Goal: Find specific page/section: Find specific page/section

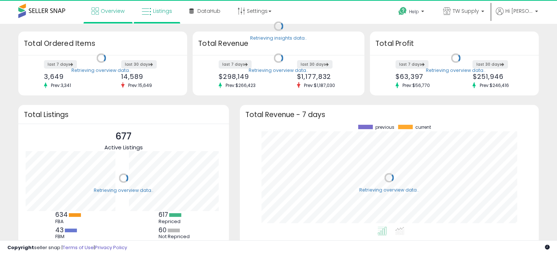
scroll to position [101, 284]
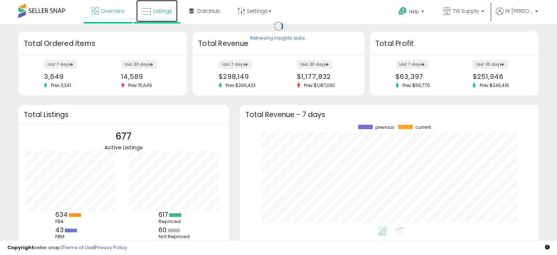
click at [163, 10] on span "Listings" at bounding box center [162, 10] width 19 height 7
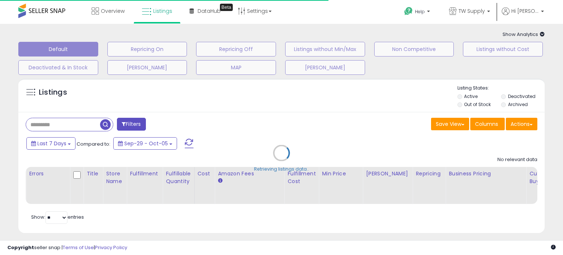
click at [70, 129] on div "Retrieving listings data.." at bounding box center [281, 158] width 537 height 167
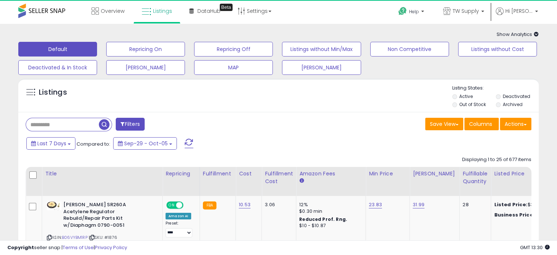
click at [62, 121] on input "text" at bounding box center [62, 124] width 73 height 13
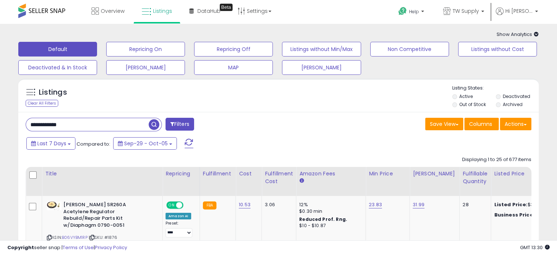
type input "**********"
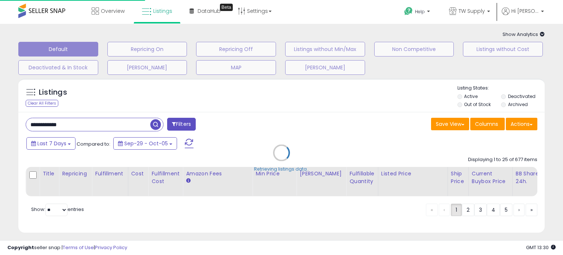
select select "*"
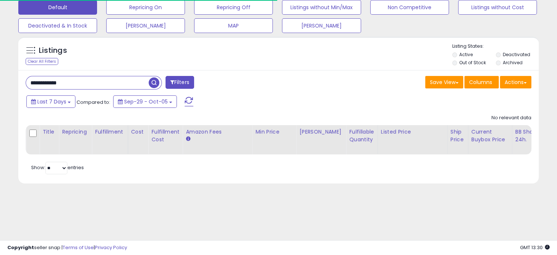
scroll to position [73, 0]
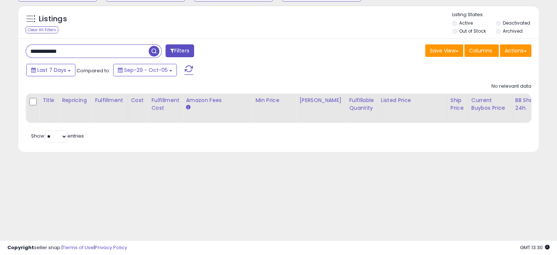
click at [174, 55] on button "Filters" at bounding box center [180, 50] width 29 height 13
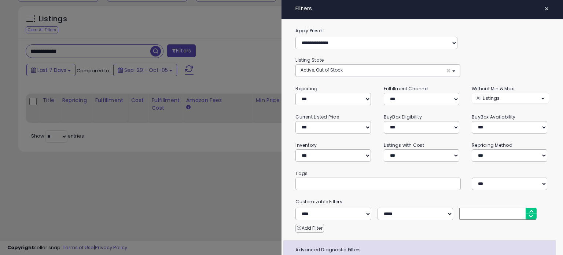
click at [189, 60] on div at bounding box center [281, 127] width 563 height 255
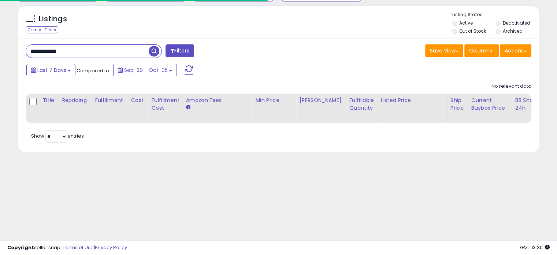
click at [153, 51] on span "button" at bounding box center [154, 51] width 11 height 11
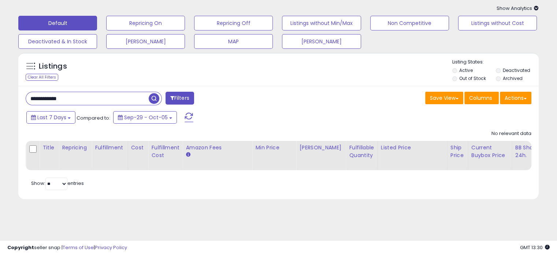
scroll to position [0, 0]
